Goal: Task Accomplishment & Management: Use online tool/utility

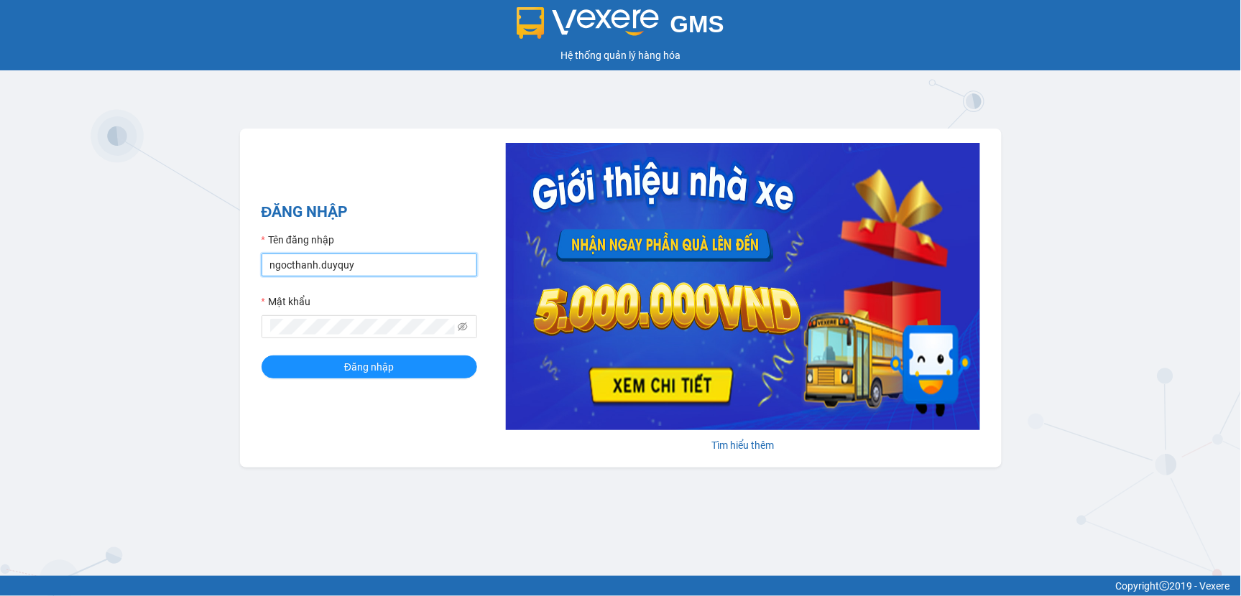
click at [367, 266] on input "ngocthanh.duyquy" at bounding box center [370, 265] width 216 height 23
type input "tranvantrieu.duyquy"
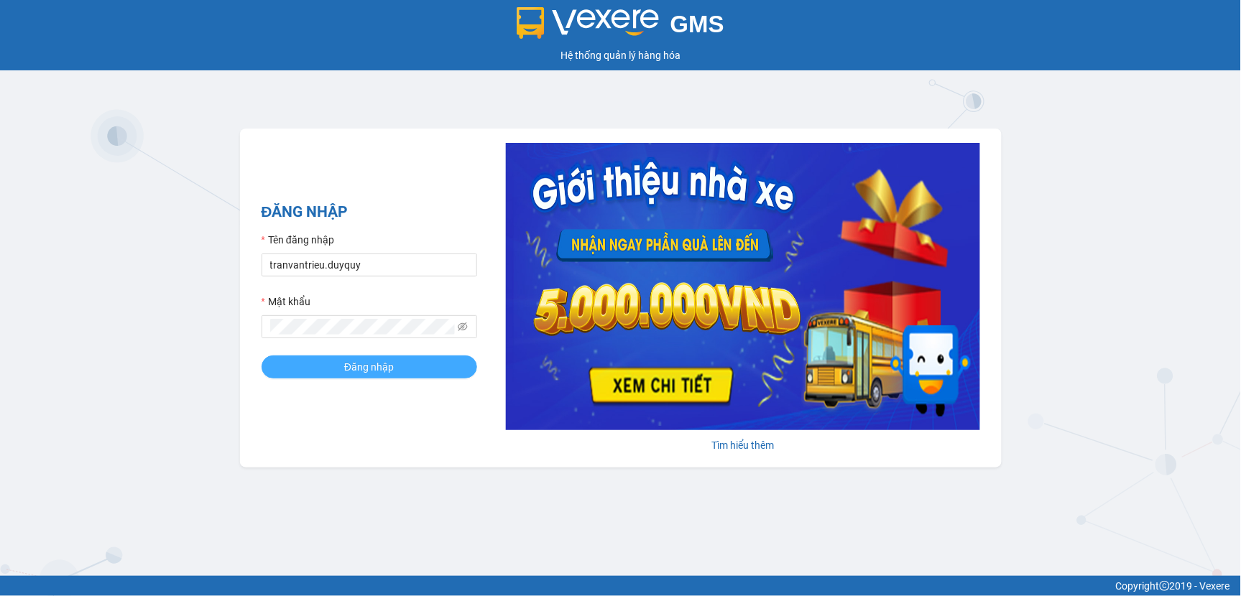
click at [383, 364] on span "Đăng nhập" at bounding box center [369, 367] width 50 height 16
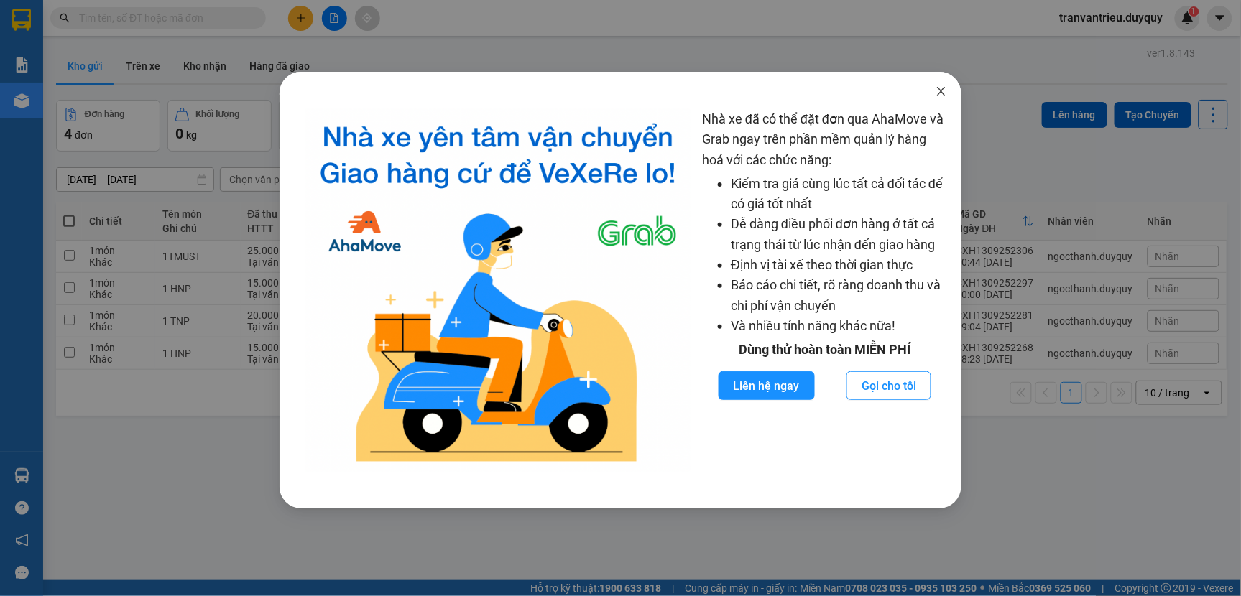
click at [941, 90] on icon "close" at bounding box center [941, 91] width 11 height 11
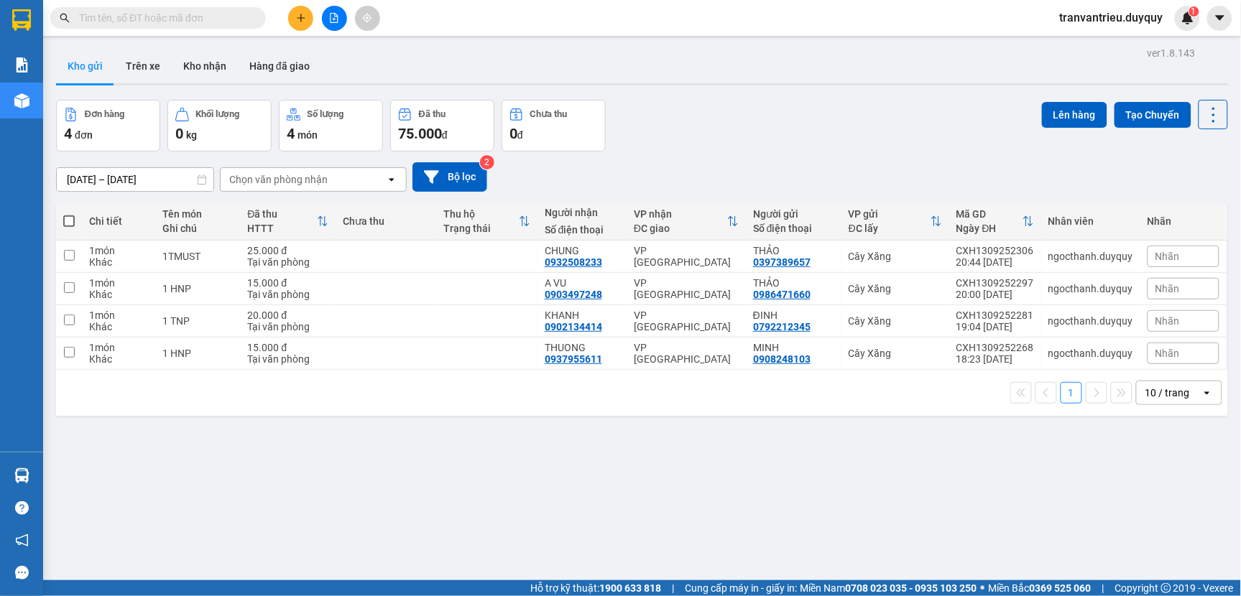
drag, startPoint x: 65, startPoint y: 223, endPoint x: 93, endPoint y: 211, distance: 30.9
click at [67, 221] on span at bounding box center [68, 221] width 11 height 11
click at [69, 214] on input "checkbox" at bounding box center [69, 214] width 0 height 0
checkbox input "true"
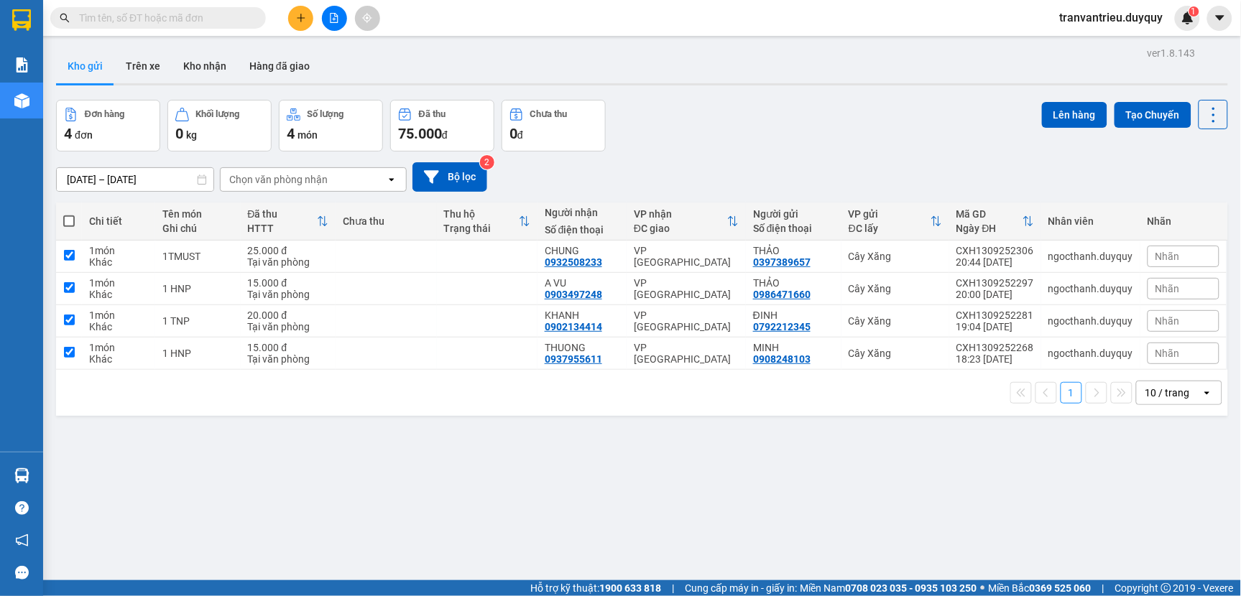
checkbox input "true"
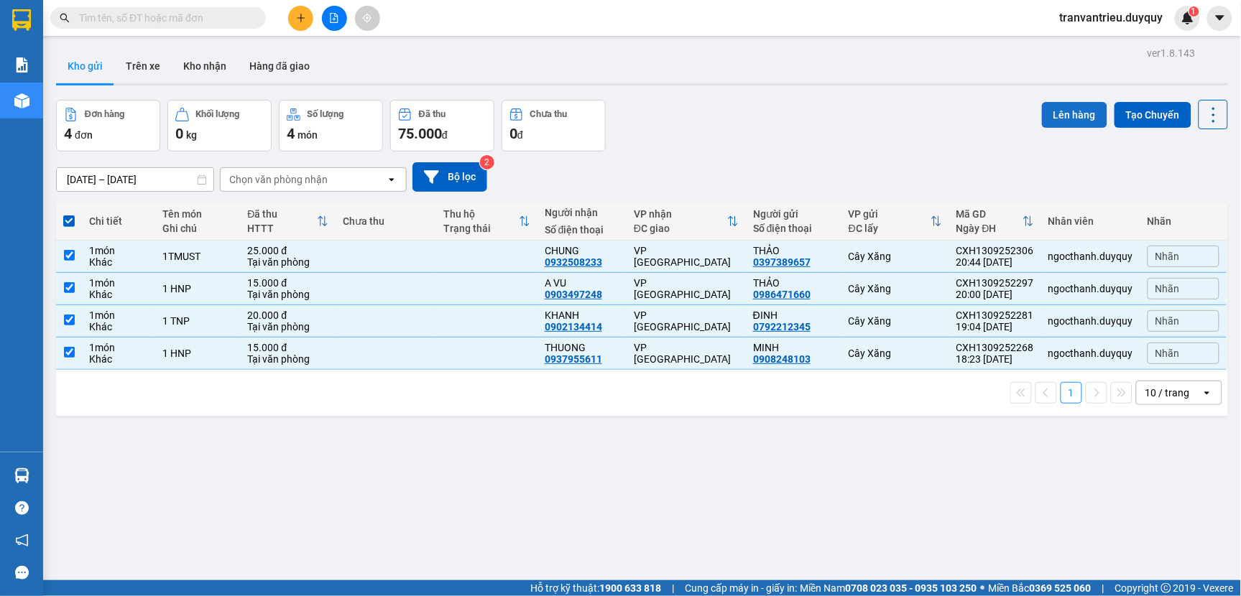
click at [1060, 109] on button "Lên hàng" at bounding box center [1074, 115] width 65 height 26
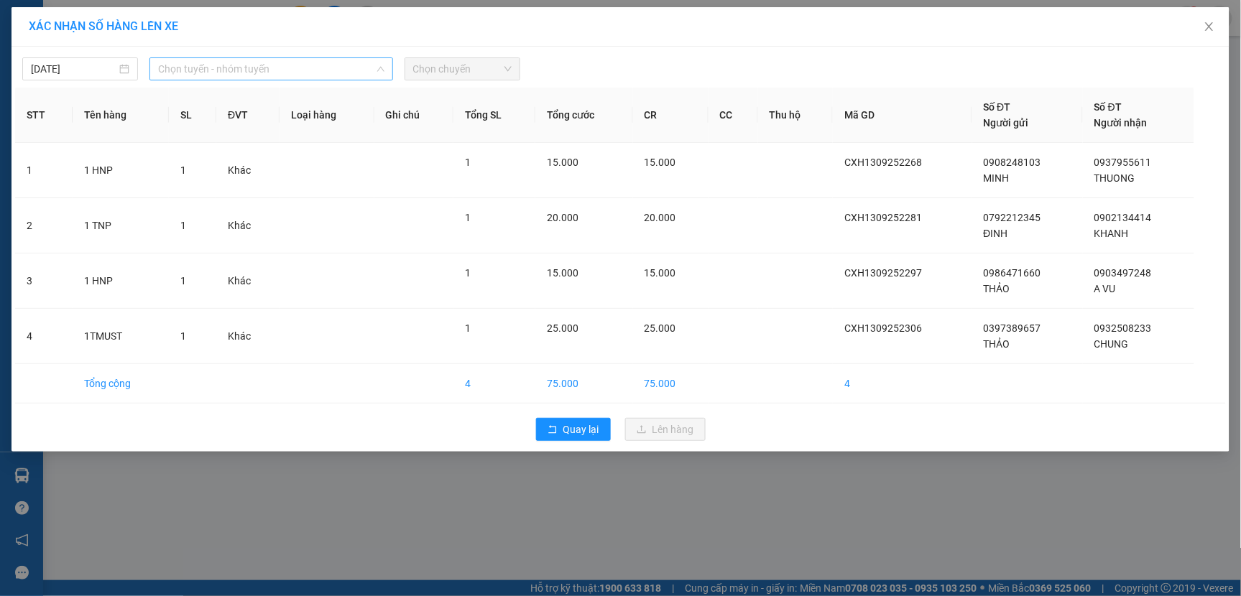
click at [310, 68] on span "Chọn tuyến - nhóm tuyến" at bounding box center [271, 69] width 226 height 22
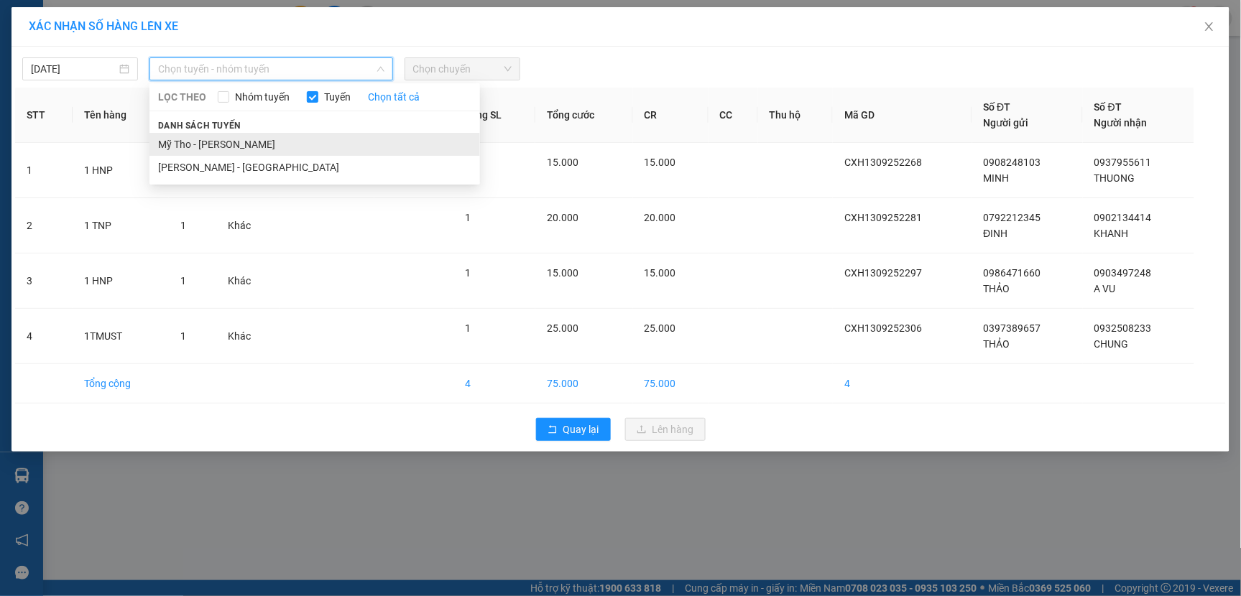
click at [233, 141] on li "Mỹ Tho - [PERSON_NAME]" at bounding box center [314, 144] width 331 height 23
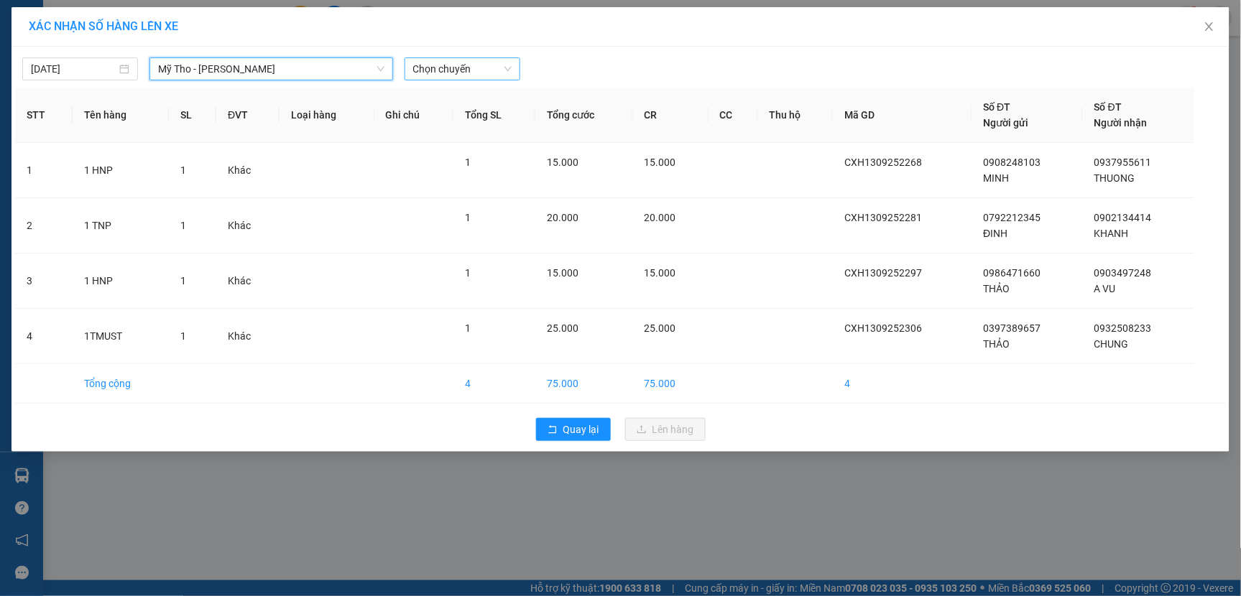
click at [479, 67] on span "Chọn chuyến" at bounding box center [462, 69] width 98 height 22
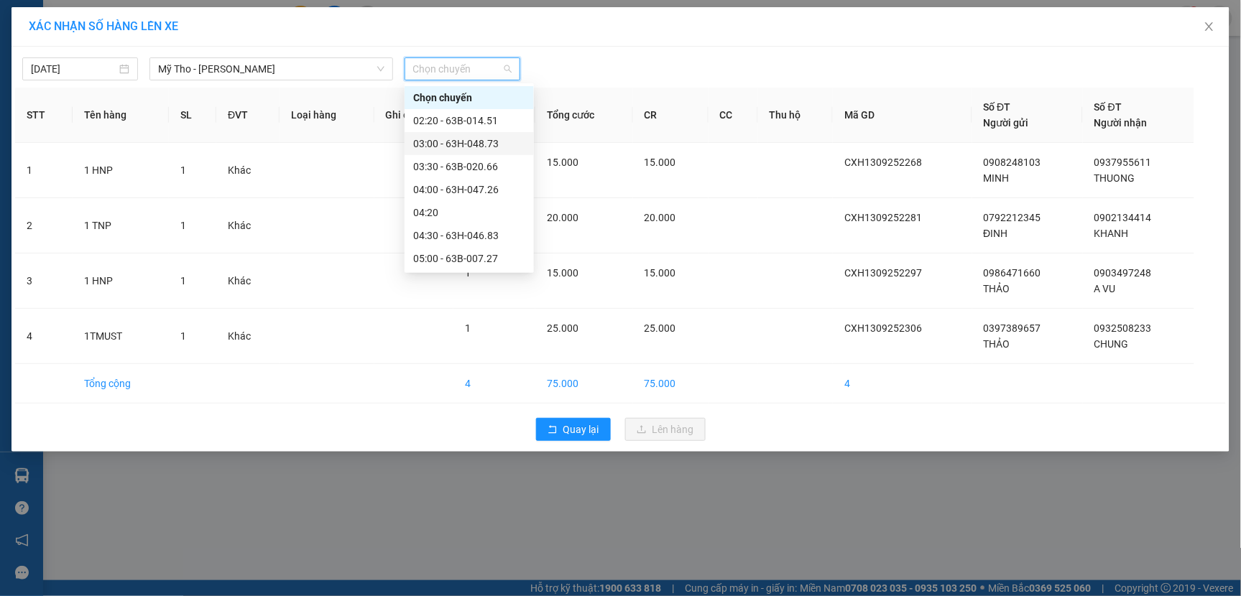
click at [480, 144] on div "03:00 - 63H-048.73" at bounding box center [469, 144] width 112 height 16
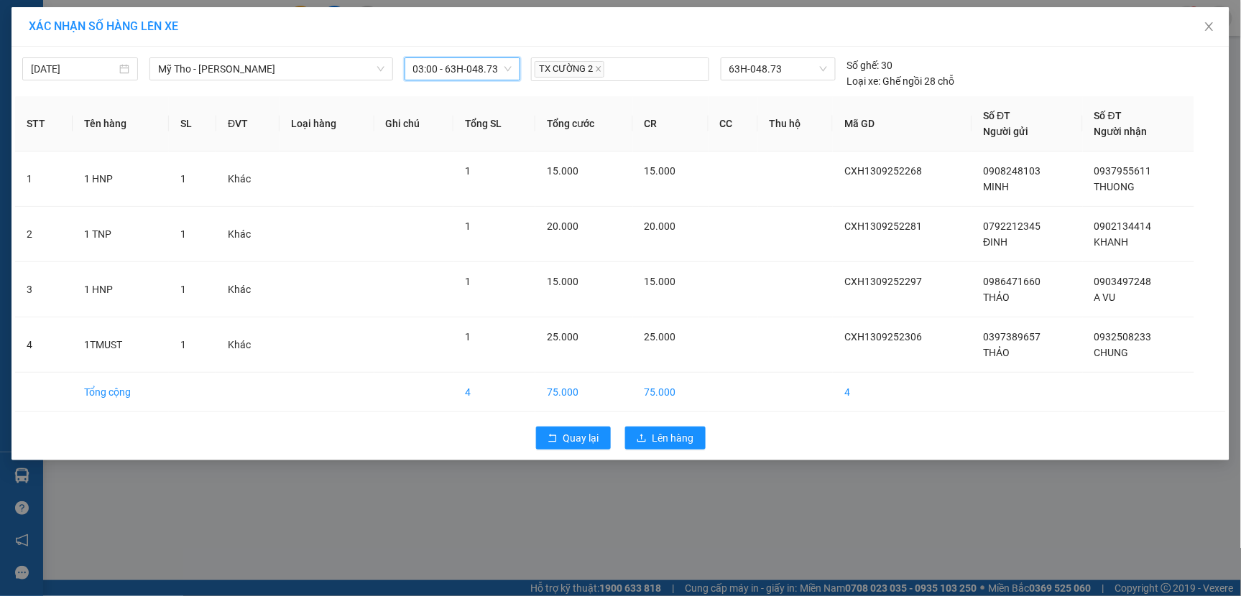
click at [499, 75] on span "03:00 - 63H-048.73" at bounding box center [462, 69] width 98 height 22
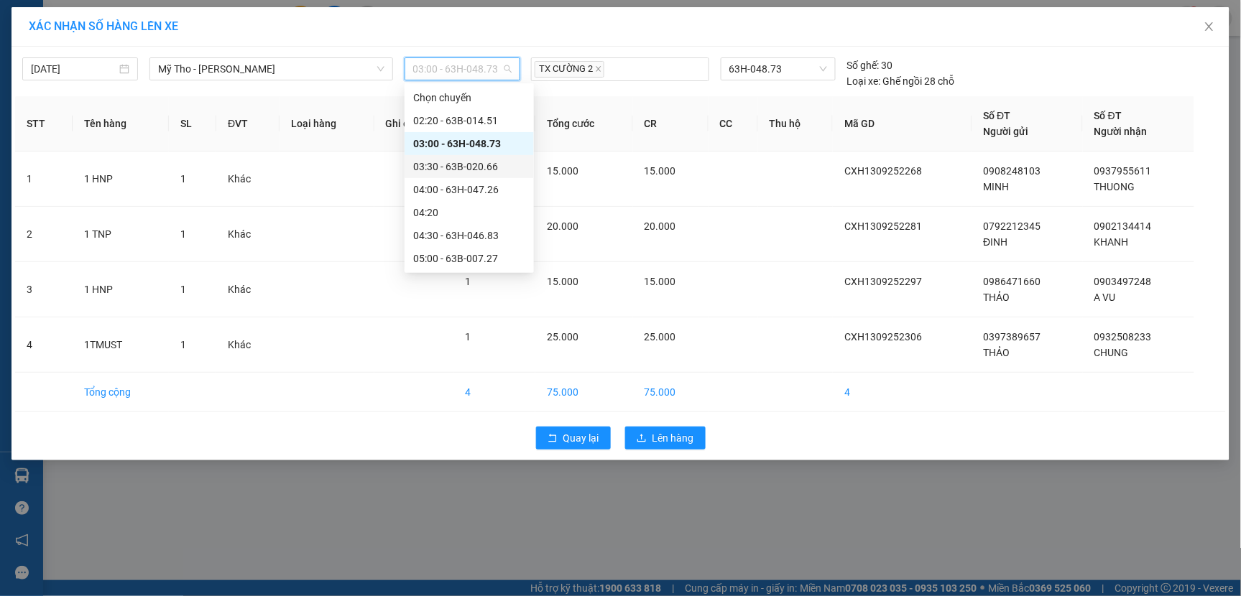
click at [455, 169] on div "03:30 - 63B-020.66" at bounding box center [469, 167] width 112 height 16
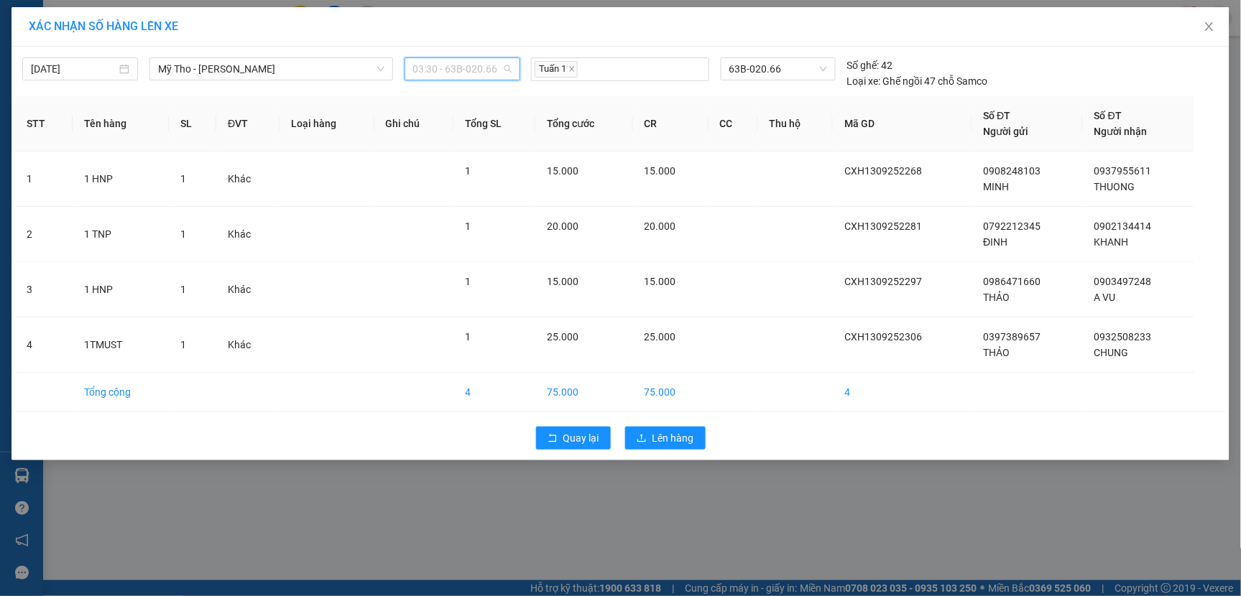
drag, startPoint x: 501, startPoint y: 72, endPoint x: 486, endPoint y: 65, distance: 15.8
click at [497, 69] on span "03:30 - 63B-020.66" at bounding box center [462, 69] width 98 height 22
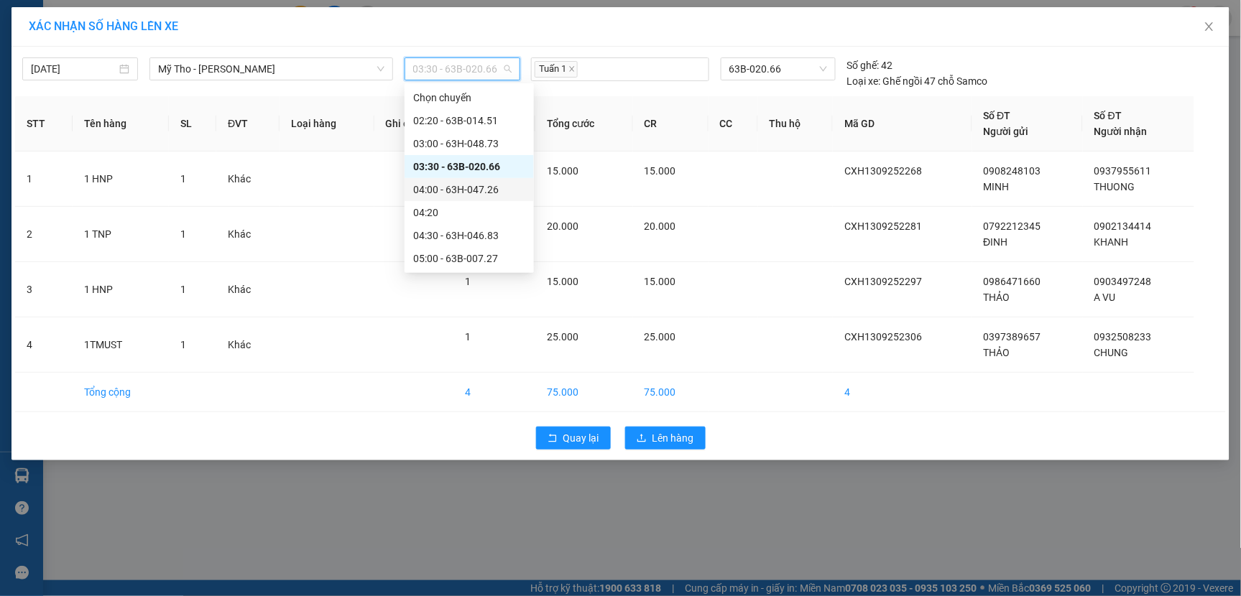
click at [466, 189] on div "04:00 - 63H-047.26" at bounding box center [469, 190] width 112 height 16
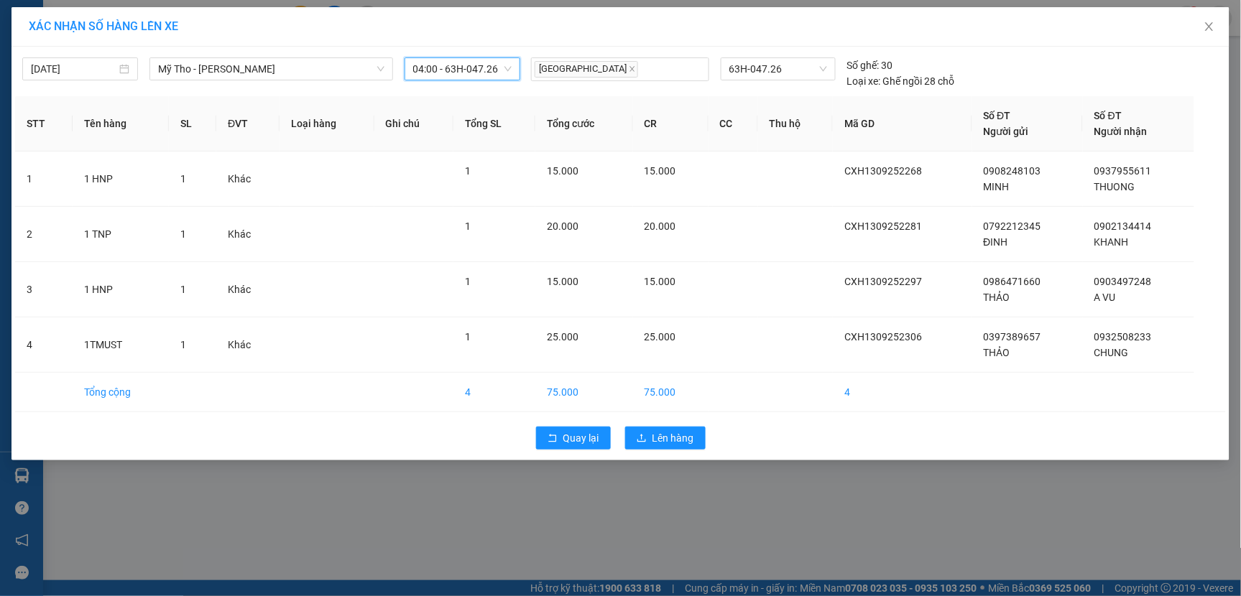
click at [498, 74] on span "04:00 - 63H-047.26" at bounding box center [462, 69] width 98 height 22
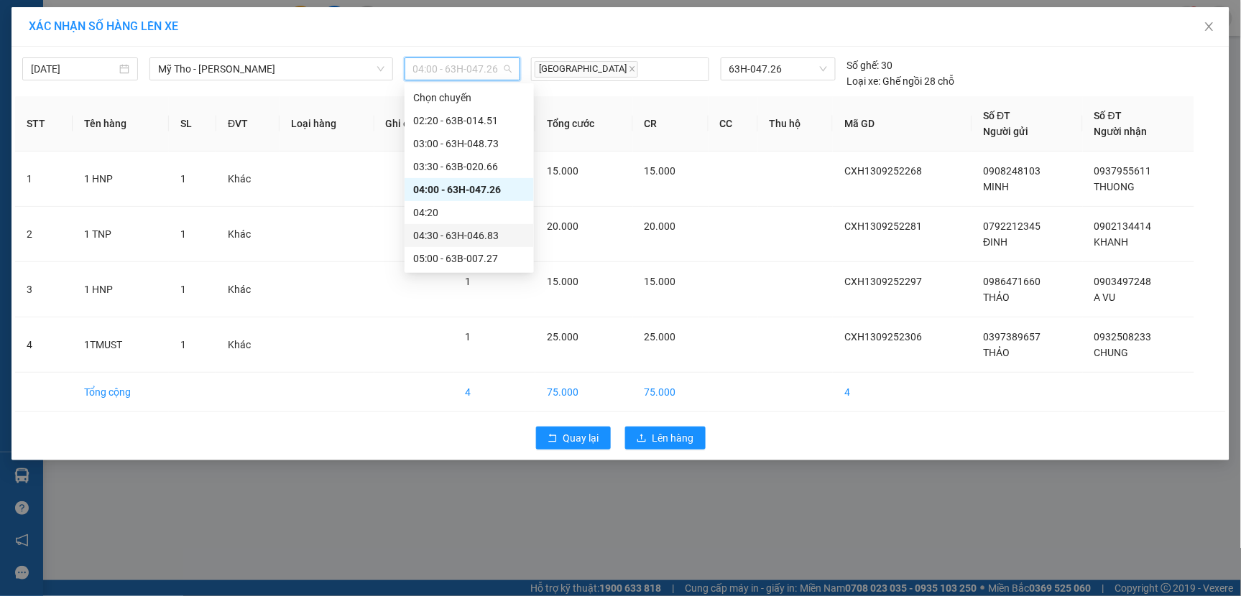
click at [460, 233] on div "04:30 - 63H-046.83" at bounding box center [469, 236] width 112 height 16
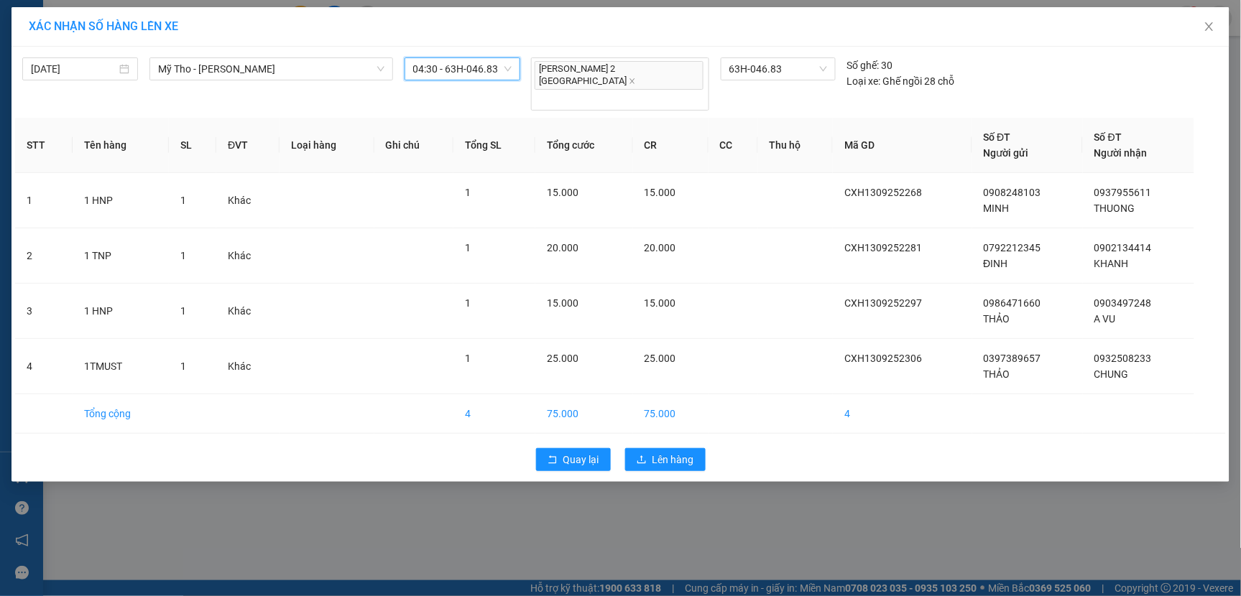
click at [499, 72] on span "04:30 - 63H-046.83" at bounding box center [462, 69] width 98 height 22
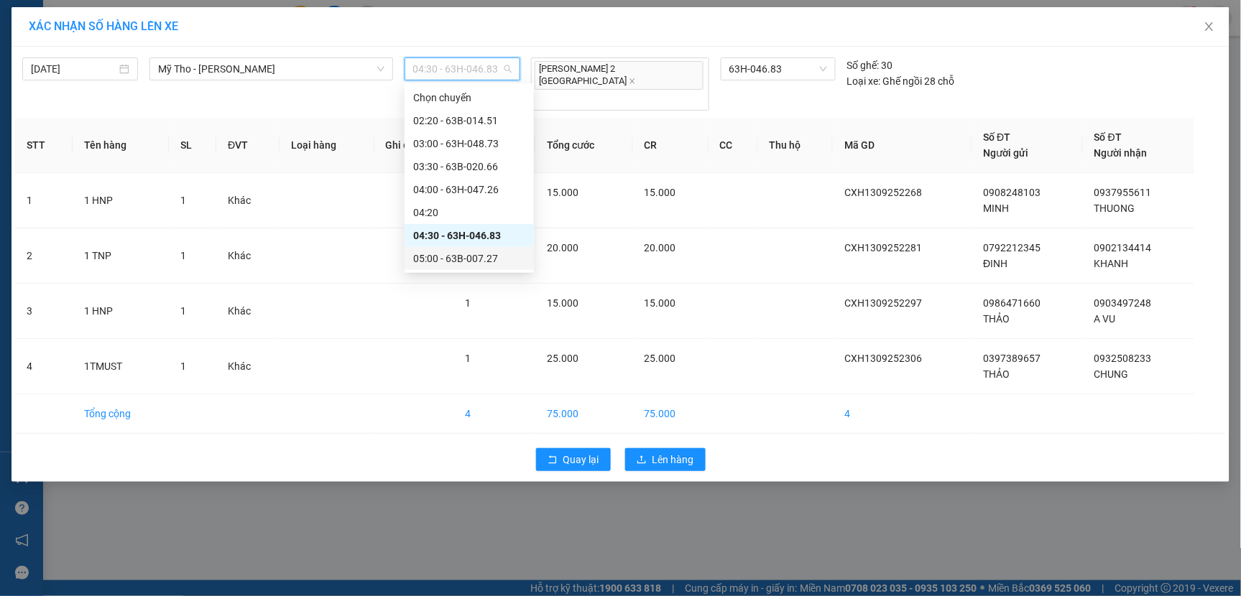
click at [456, 261] on div "05:00 - 63B-007.27" at bounding box center [469, 259] width 112 height 16
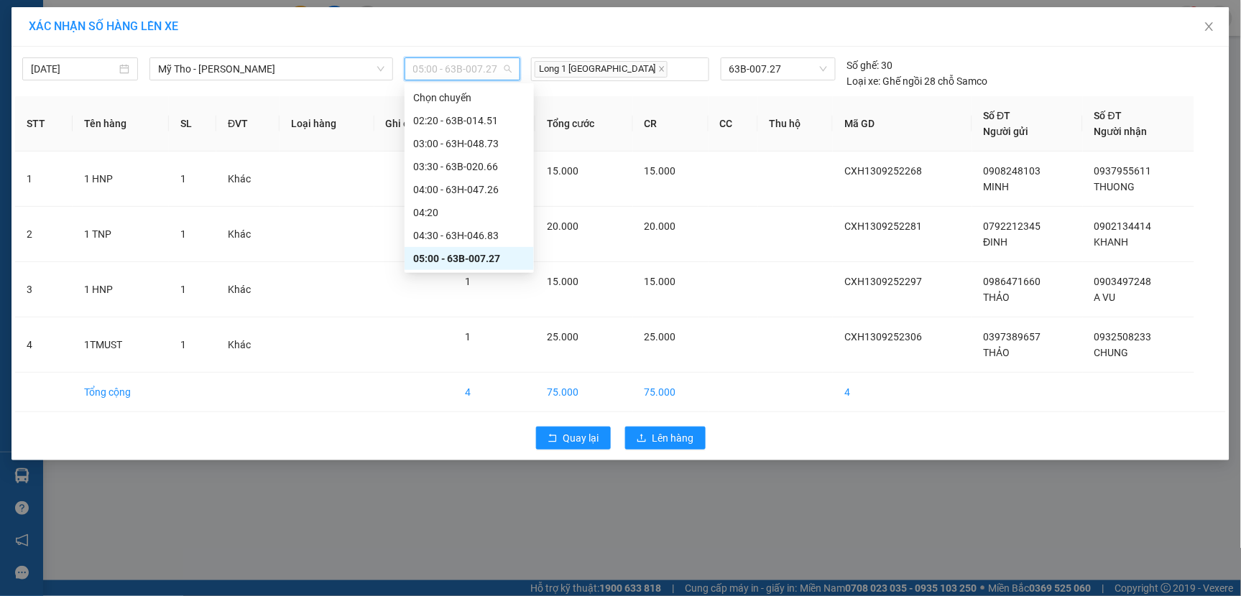
click at [506, 72] on span "05:00 - 63B-007.27" at bounding box center [462, 69] width 98 height 22
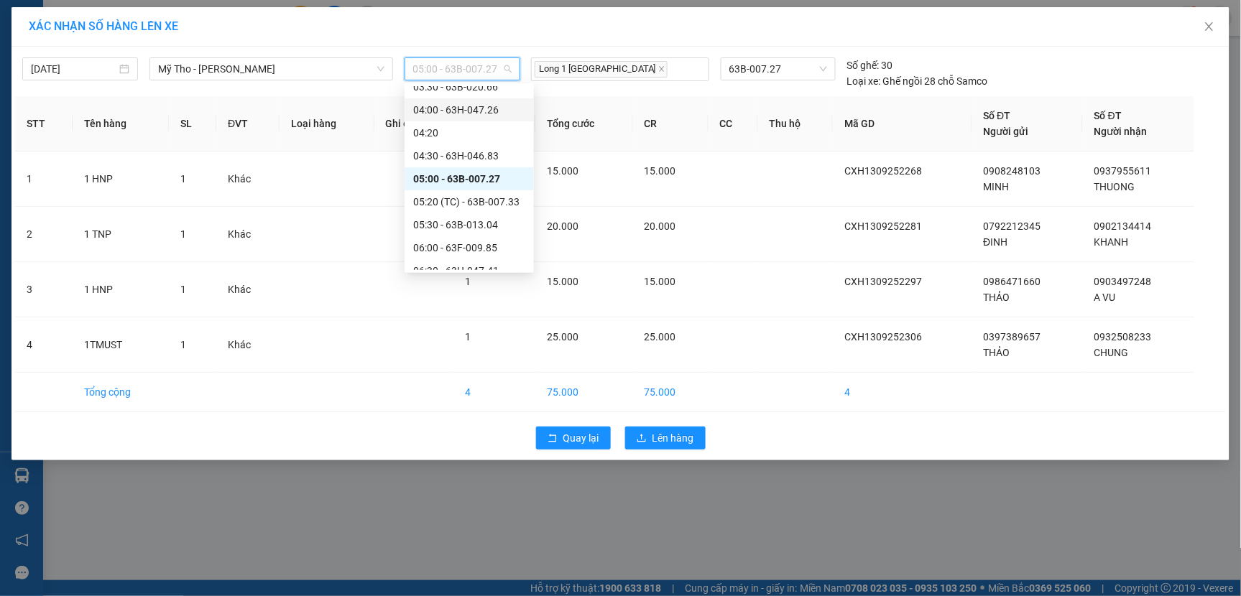
scroll to position [160, 0]
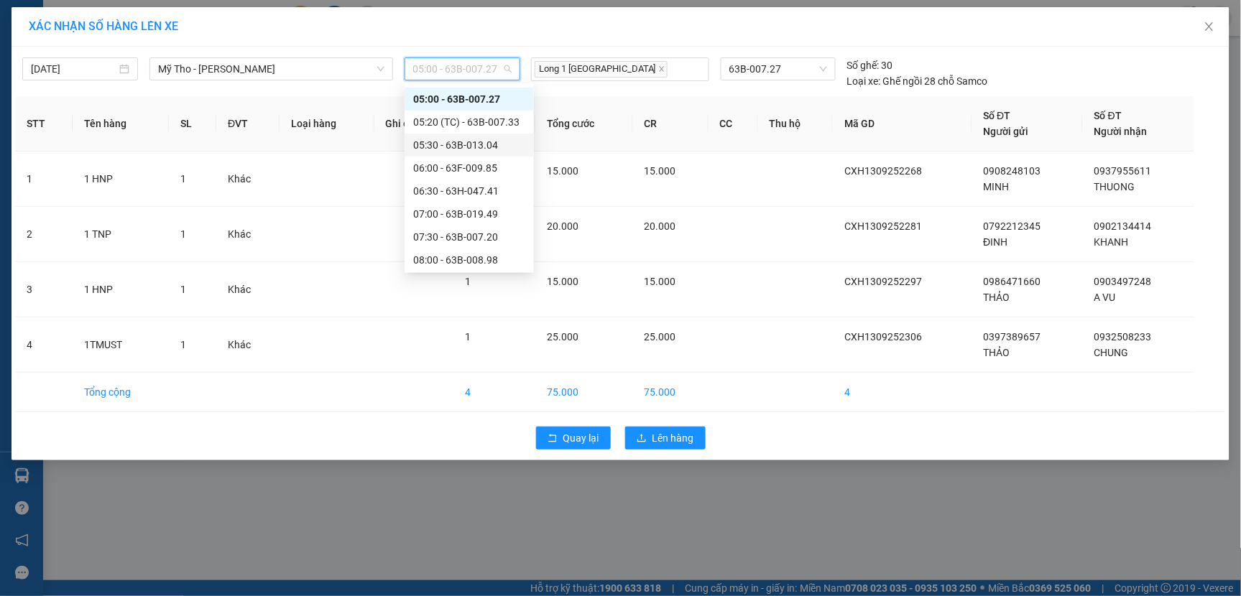
click at [457, 140] on div "05:30 - 63B-013.04" at bounding box center [469, 145] width 112 height 16
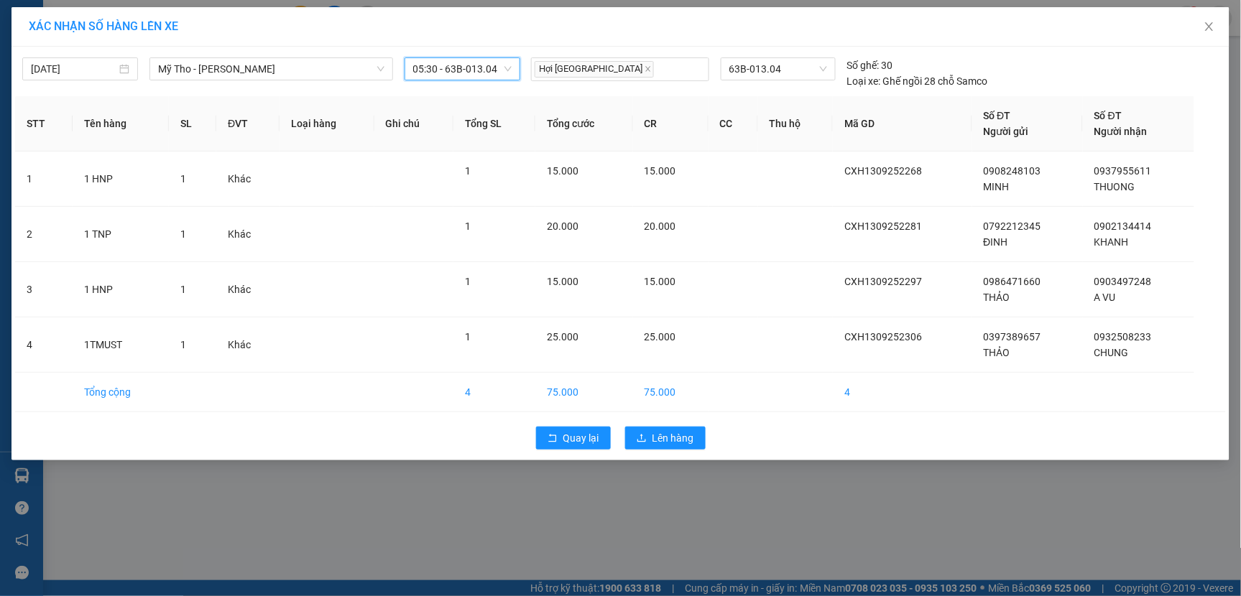
click at [507, 68] on span "05:30 - 63B-013.04" at bounding box center [462, 69] width 98 height 22
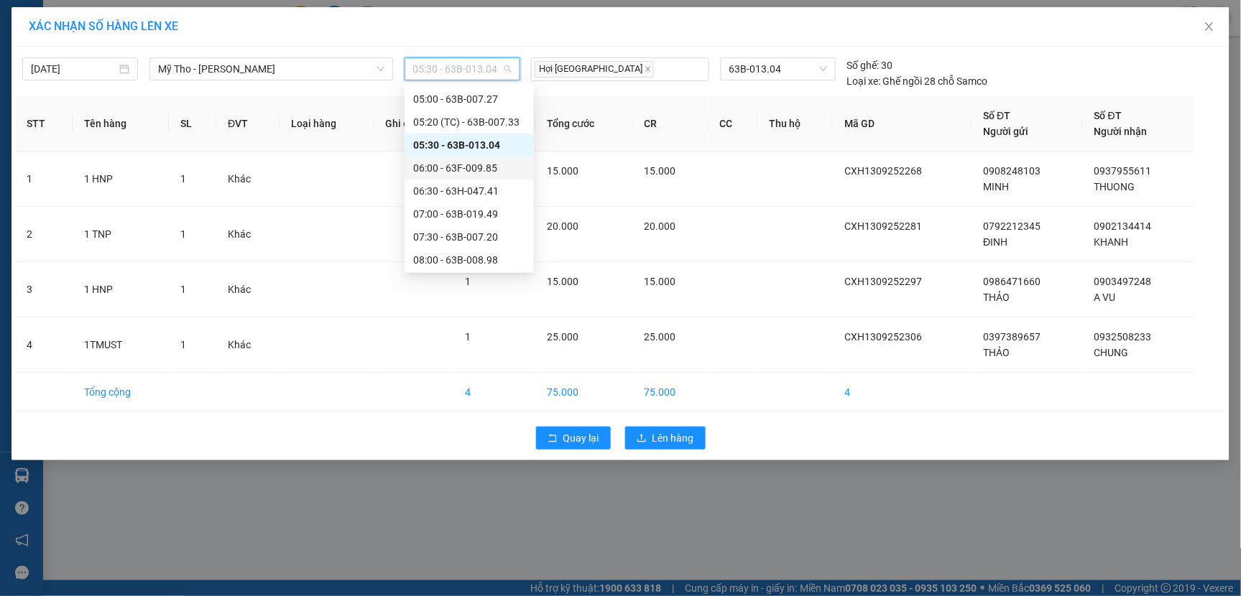
click at [463, 169] on div "06:00 - 63F-009.85" at bounding box center [469, 168] width 112 height 16
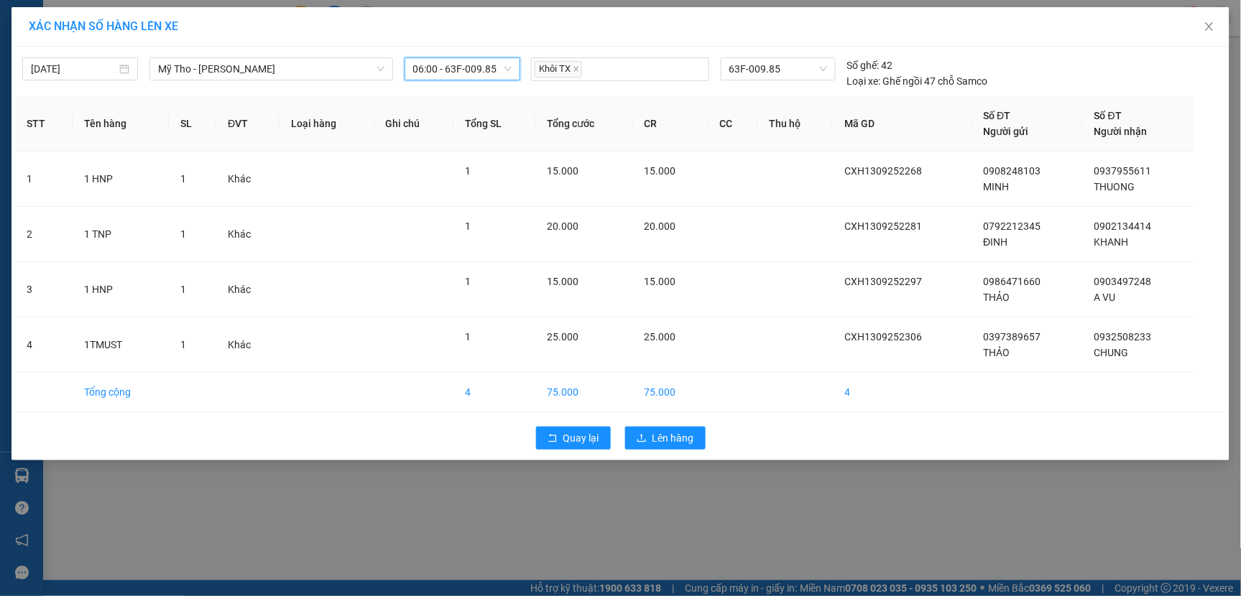
click at [500, 69] on span "06:00 - 63F-009.85" at bounding box center [462, 69] width 98 height 22
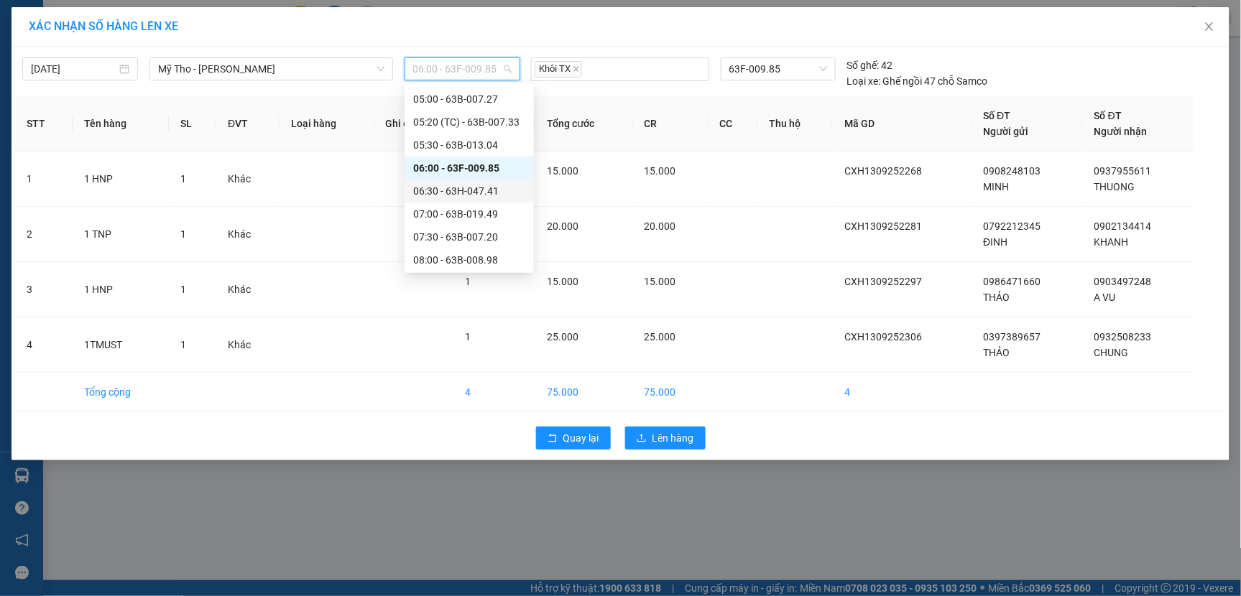
click at [458, 188] on div "06:30 - 63H-047.41" at bounding box center [469, 191] width 112 height 16
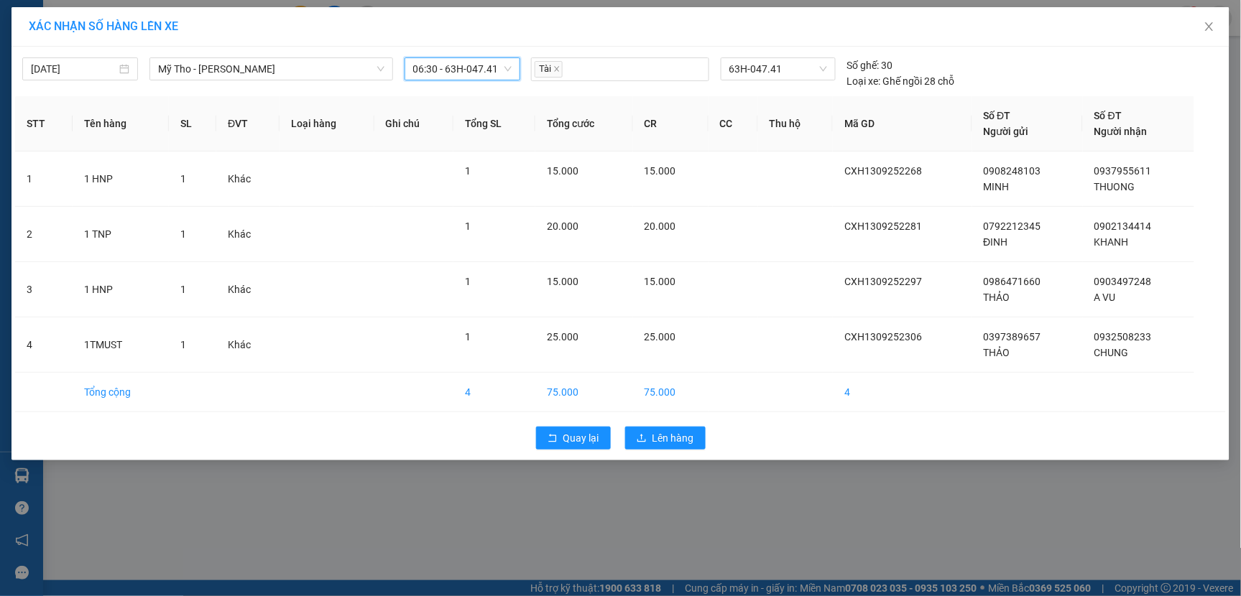
click at [496, 68] on span "06:30 - 63H-047.41" at bounding box center [462, 69] width 98 height 22
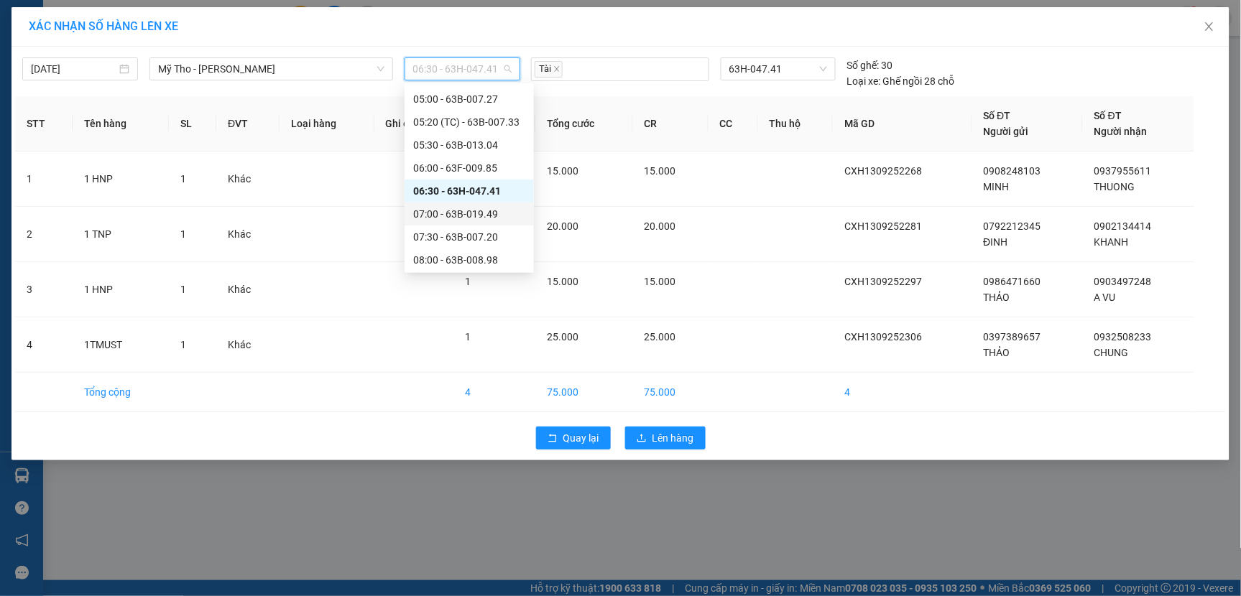
click at [468, 213] on div "07:00 - 63B-019.49" at bounding box center [469, 214] width 112 height 16
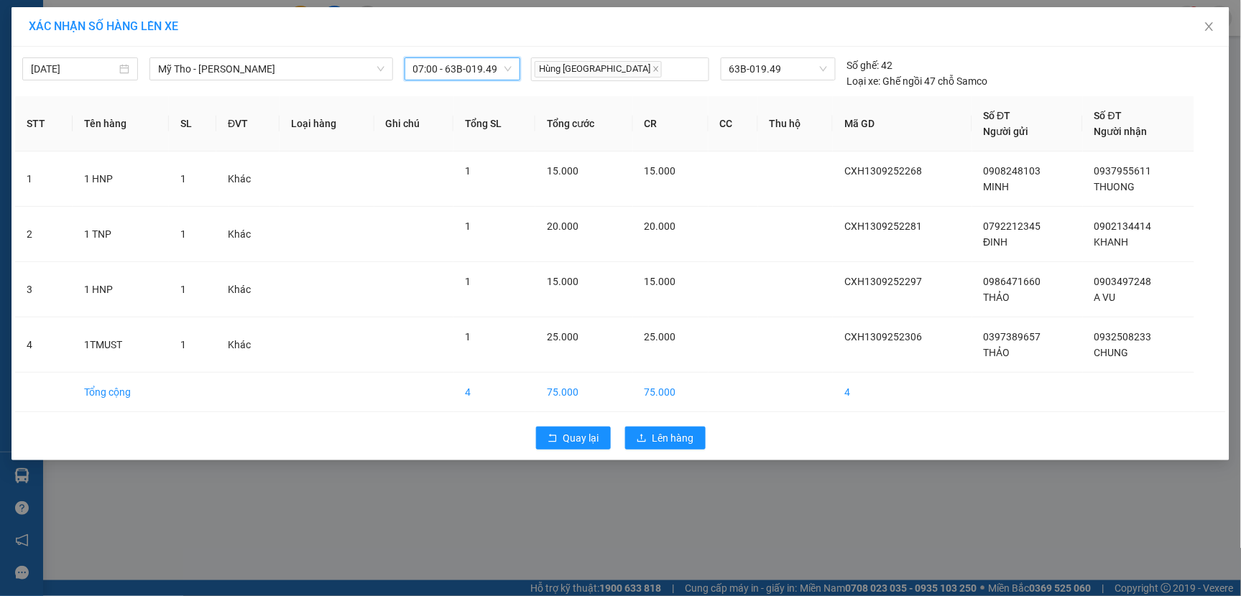
click at [507, 70] on span "07:00 - 63B-019.49" at bounding box center [462, 69] width 98 height 22
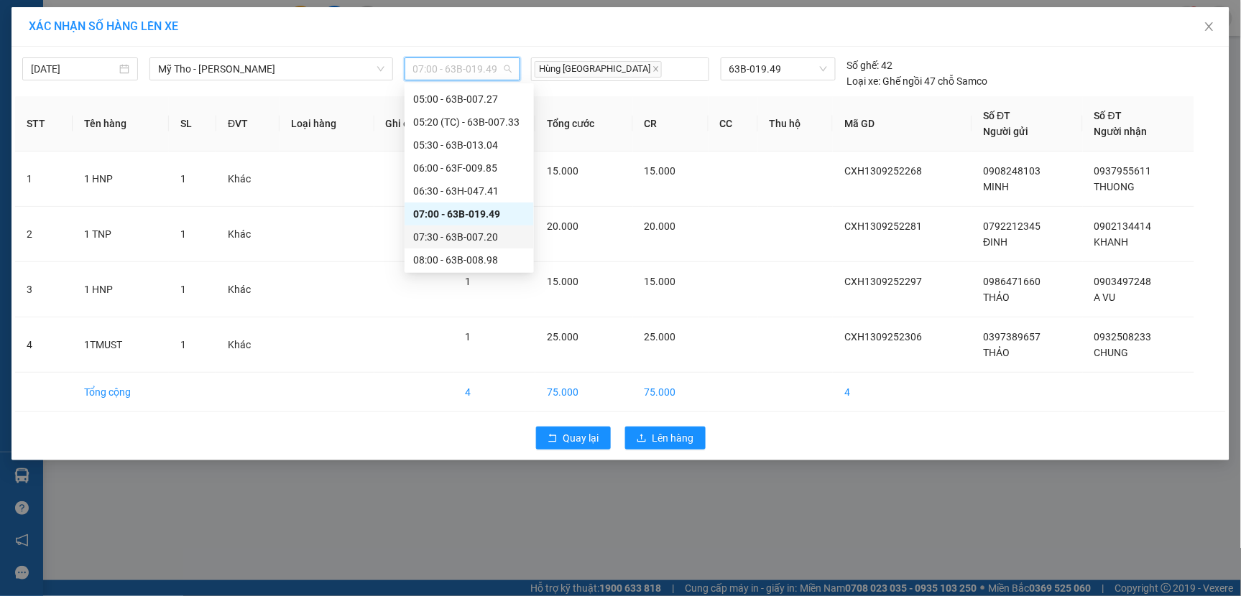
click at [455, 235] on div "07:30 - 63B-007.20" at bounding box center [469, 237] width 112 height 16
click at [499, 67] on span "07:30 - 63B-007.20" at bounding box center [462, 69] width 98 height 22
click at [461, 257] on div "08:00 - 63B-008.98" at bounding box center [469, 260] width 112 height 16
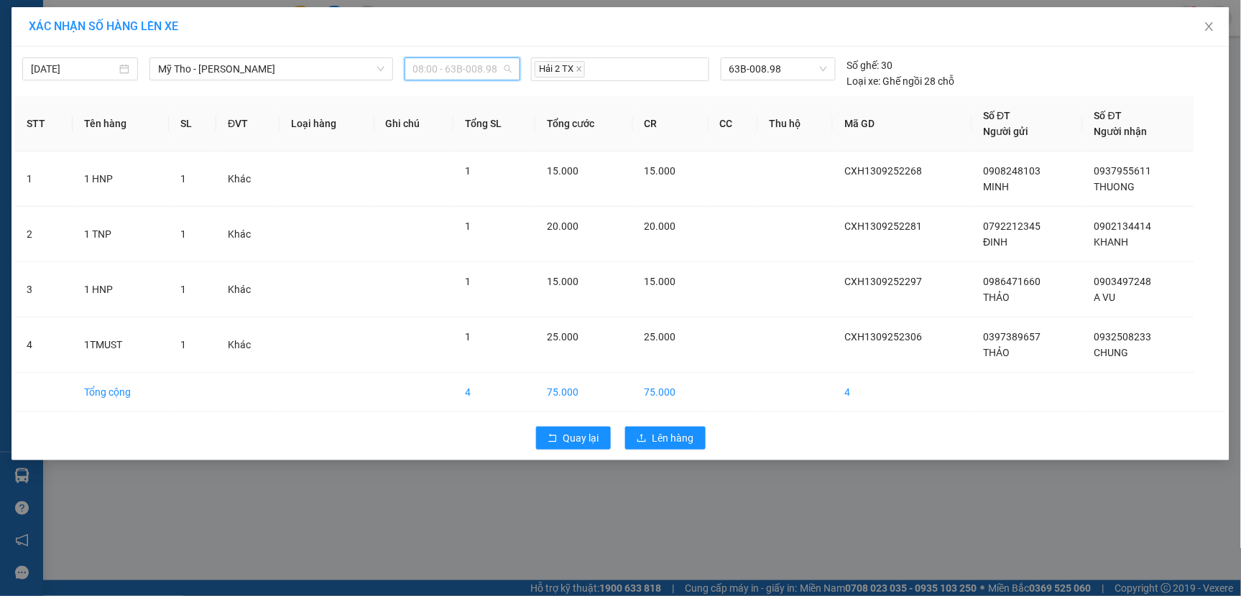
click at [502, 68] on span "08:00 - 63B-008.98" at bounding box center [462, 69] width 98 height 22
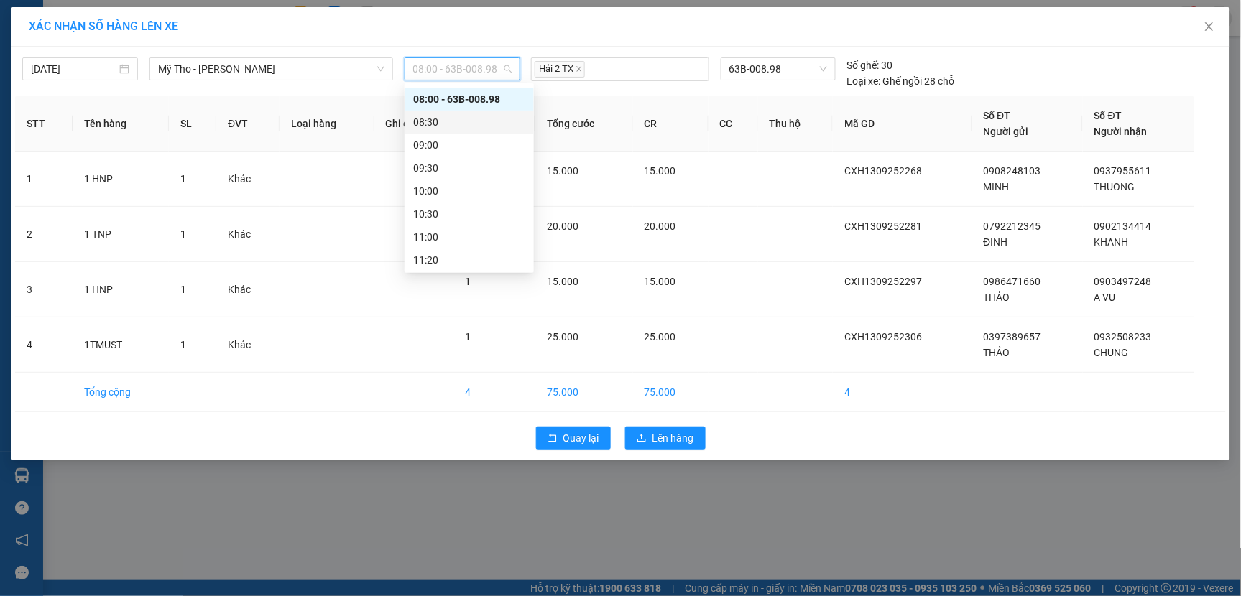
scroll to position [161, 0]
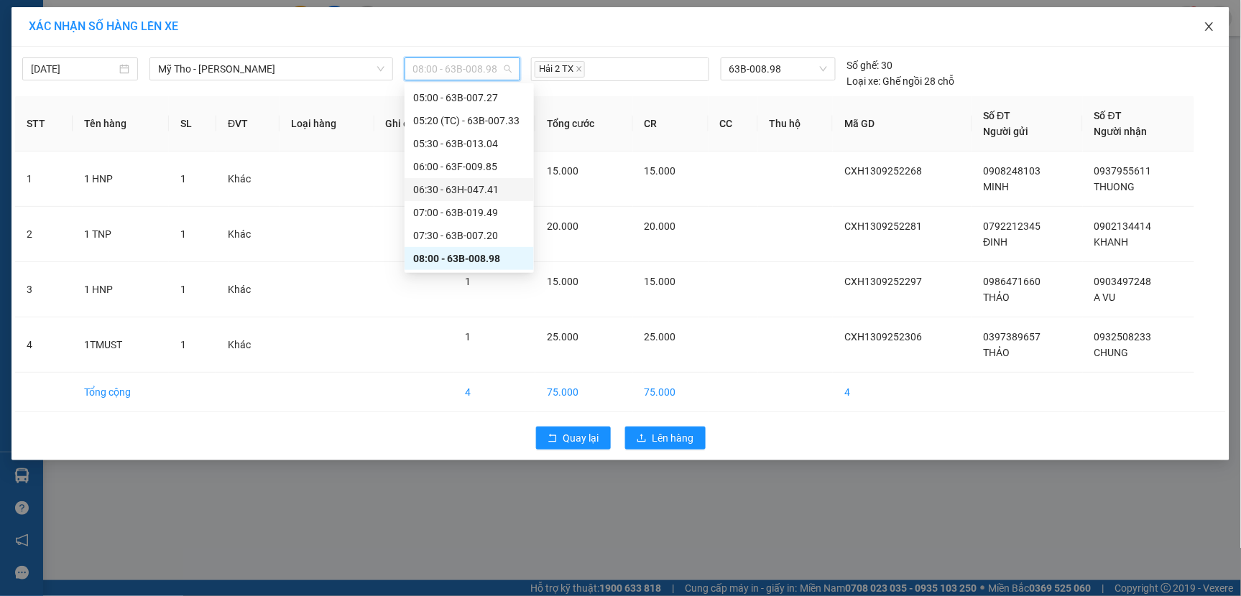
click at [1204, 27] on icon "close" at bounding box center [1209, 26] width 11 height 11
